Goal: Task Accomplishment & Management: Use online tool/utility

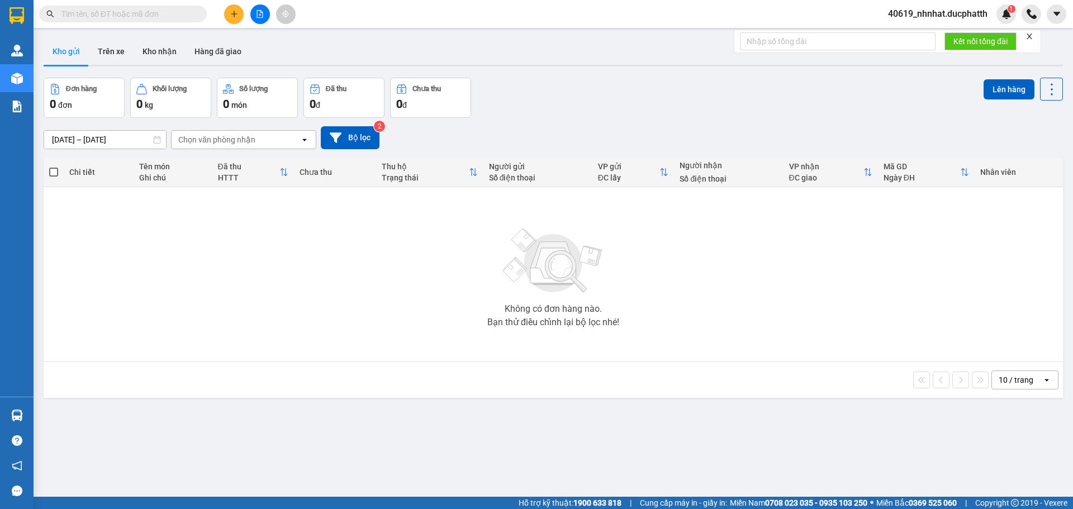
click at [83, 164] on div "Chi tiết" at bounding box center [98, 172] width 58 height 22
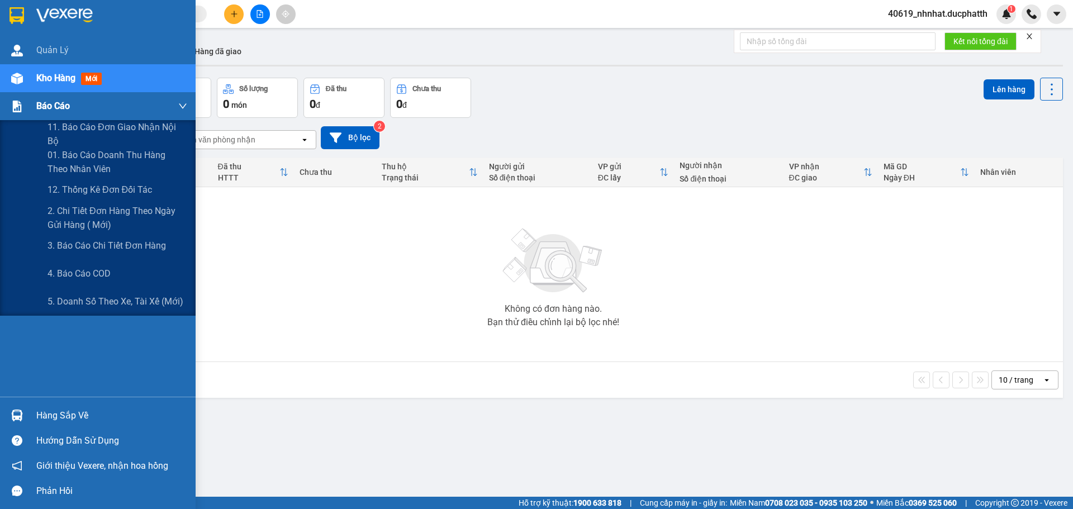
click at [20, 110] on img at bounding box center [17, 107] width 12 height 12
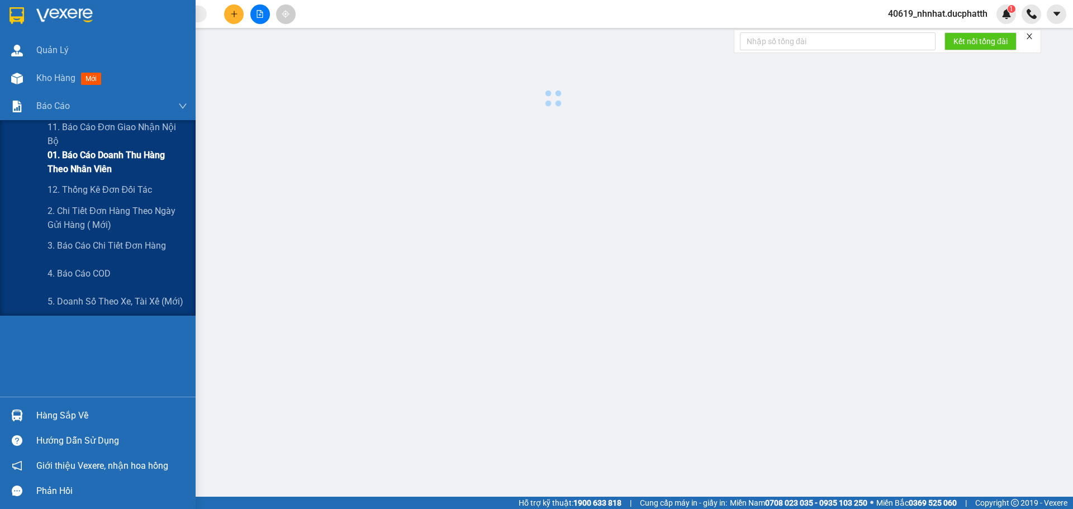
click at [100, 175] on span "01. Báo cáo doanh thu hàng theo nhân viên" at bounding box center [117, 162] width 140 height 28
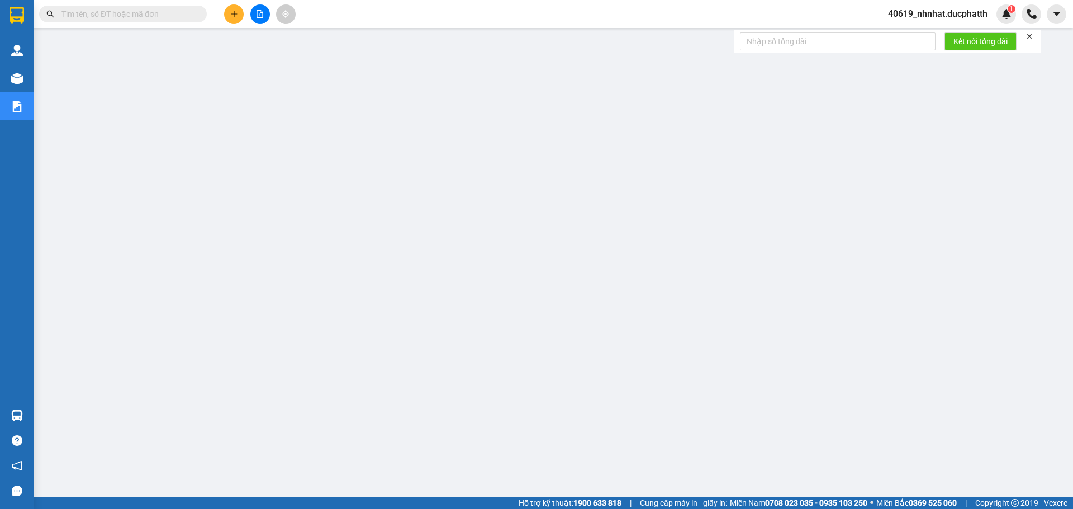
click at [967, 9] on span "40619_nhnhat.ducphatth" at bounding box center [937, 14] width 117 height 14
click at [897, 34] on span "Đăng xuất" at bounding box center [942, 34] width 94 height 12
